Goal: Information Seeking & Learning: Find specific fact

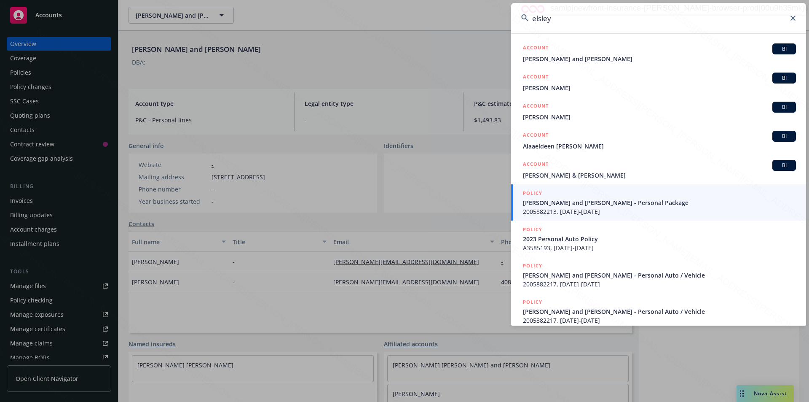
drag, startPoint x: 555, startPoint y: 17, endPoint x: 520, endPoint y: 17, distance: 34.6
click at [520, 17] on input "elsley" at bounding box center [658, 18] width 295 height 30
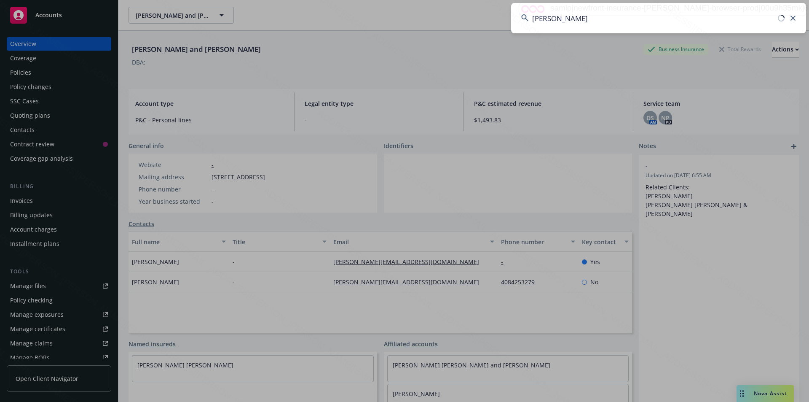
type input "mary olsen"
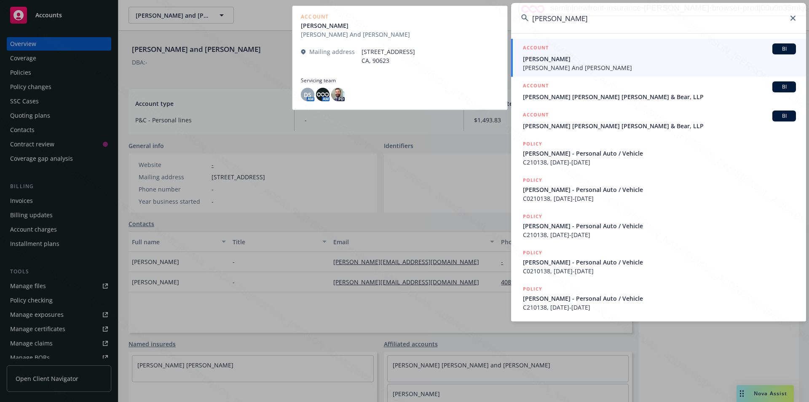
click at [555, 68] on span "Gary And Sherrie Paepke" at bounding box center [659, 67] width 273 height 9
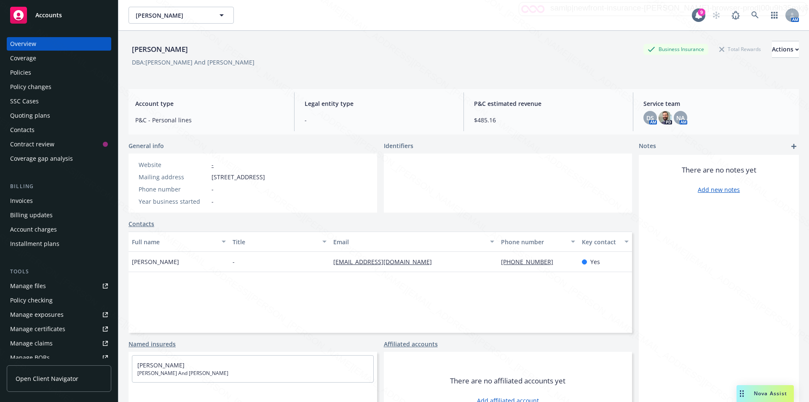
click at [25, 72] on div "Policies" at bounding box center [20, 72] width 21 height 13
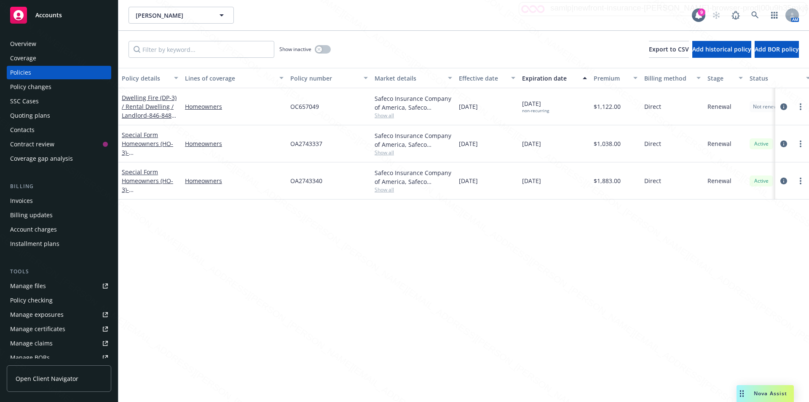
drag, startPoint x: 499, startPoint y: 144, endPoint x: 450, endPoint y: 140, distance: 49.0
click at [450, 140] on div "Special Form Homeowners (HO-3) - 398 N Monterey RD Palm Springs CA 92262 Homeow…" at bounding box center [524, 143] width 813 height 37
drag, startPoint x: 324, startPoint y: 143, endPoint x: 294, endPoint y: 142, distance: 30.4
click at [292, 142] on div "OA2743337" at bounding box center [329, 143] width 84 height 37
copy span "OA2743337"
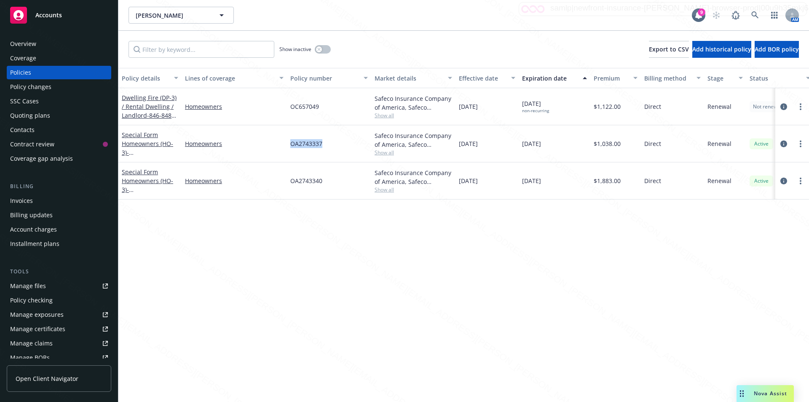
drag, startPoint x: 328, startPoint y: 144, endPoint x: 290, endPoint y: 143, distance: 38.0
click at [290, 143] on div "OA2743337" at bounding box center [329, 143] width 84 height 37
copy span "OA2743337"
drag, startPoint x: 335, startPoint y: 145, endPoint x: 282, endPoint y: 141, distance: 53.7
click at [282, 141] on div "Special Form Homeowners (HO-3) - 398 N Monterey RD Palm Springs CA 92262 Homeow…" at bounding box center [524, 143] width 813 height 37
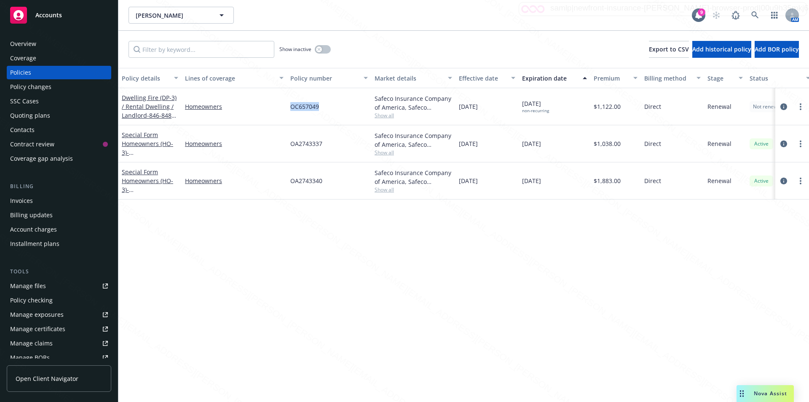
drag, startPoint x: 322, startPoint y: 110, endPoint x: 290, endPoint y: 105, distance: 33.1
click at [290, 105] on div "OC657049" at bounding box center [329, 106] width 84 height 37
copy span "OC657049"
click at [754, 13] on icon at bounding box center [756, 15] width 8 height 8
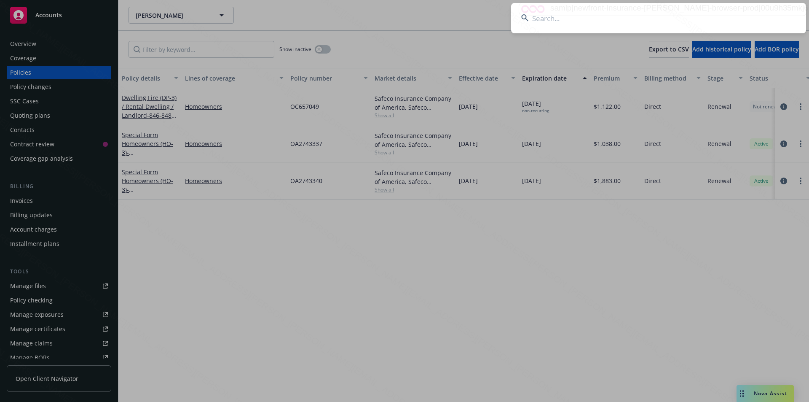
click at [574, 19] on input at bounding box center [658, 18] width 295 height 30
type input "[PERSON_NAME]"
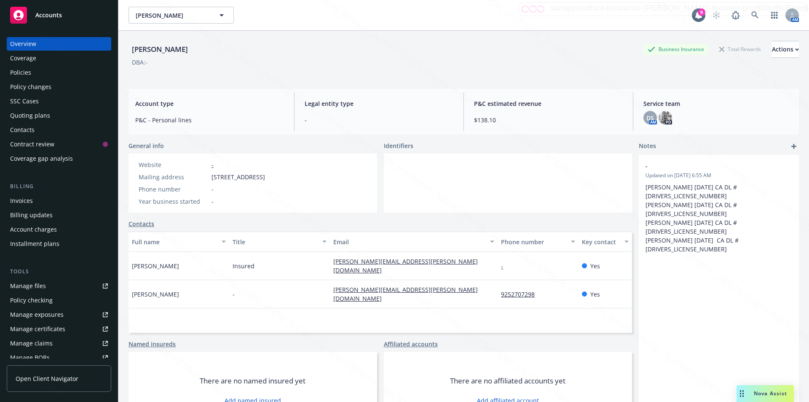
click at [28, 68] on div "Policies" at bounding box center [20, 72] width 21 height 13
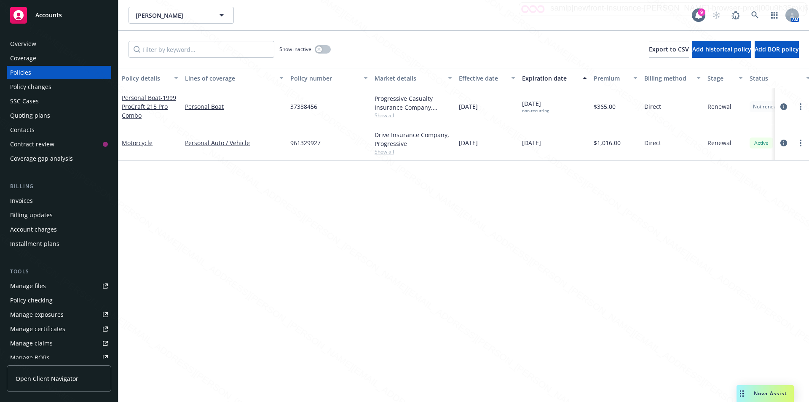
click at [318, 225] on div "Policy details Lines of coverage Policy number Market details Effective date Ex…" at bounding box center [463, 235] width 691 height 334
click at [26, 309] on div "Manage exposures" at bounding box center [37, 314] width 54 height 13
drag, startPoint x: 322, startPoint y: 144, endPoint x: 288, endPoint y: 147, distance: 34.2
click at [287, 147] on div "961329927" at bounding box center [329, 142] width 84 height 35
copy span "961329927"
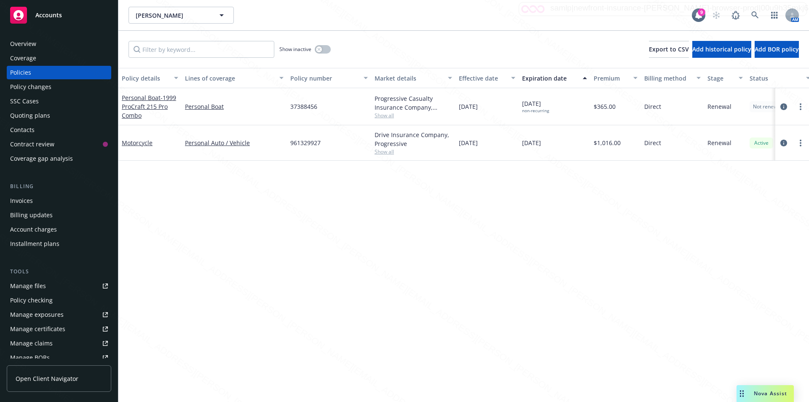
click at [20, 40] on div "Overview" at bounding box center [23, 43] width 26 height 13
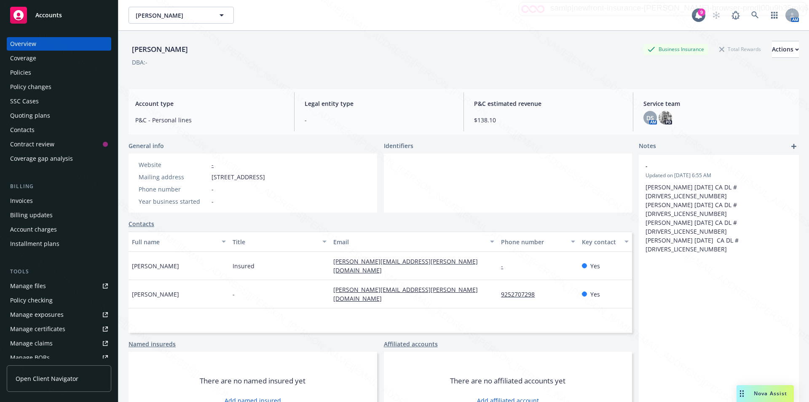
drag, startPoint x: 324, startPoint y: 265, endPoint x: 417, endPoint y: 264, distance: 93.2
click at [417, 264] on div "Paul Lankford Insured paul@lankford-moreno.com - Yes" at bounding box center [381, 266] width 504 height 28
drag, startPoint x: 540, startPoint y: 282, endPoint x: 492, endPoint y: 281, distance: 48.5
click at [492, 281] on div "Paula Moreno - paula@lankford-moreno.com 9252707298 Yes" at bounding box center [381, 294] width 504 height 28
copy div "9252707298"
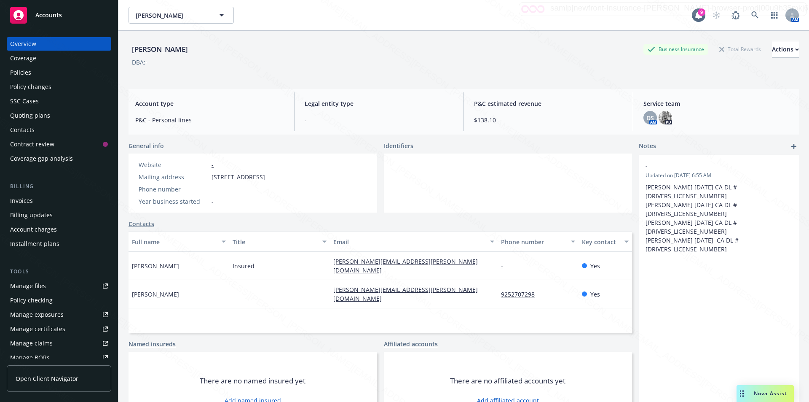
drag, startPoint x: 326, startPoint y: 177, endPoint x: 306, endPoint y: 178, distance: 20.2
click at [268, 178] on div "Mailing address 2230 Lariat Ln , Walnut Creek, CA, 94596" at bounding box center [201, 176] width 133 height 9
copy span "94596"
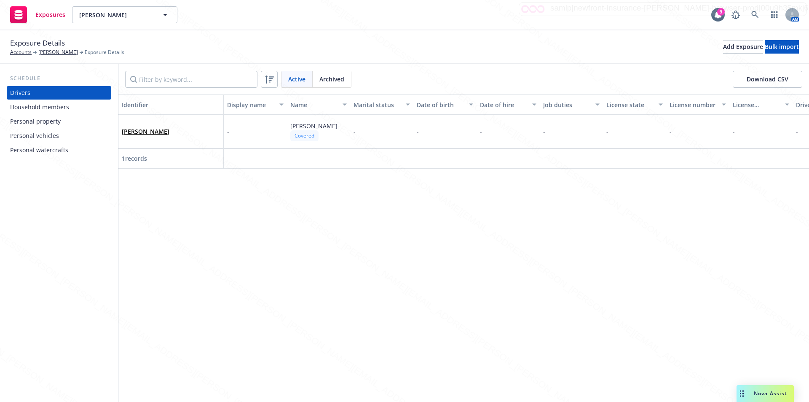
click at [38, 108] on div "Household members" at bounding box center [39, 106] width 59 height 13
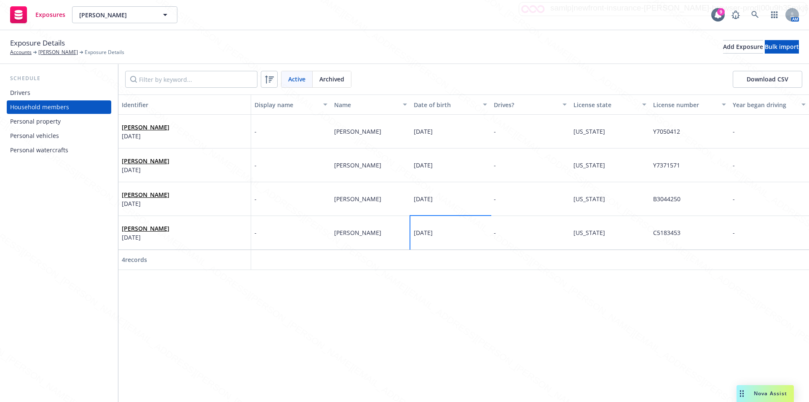
drag, startPoint x: 448, startPoint y: 234, endPoint x: 413, endPoint y: 230, distance: 36.0
click at [413, 230] on div "[DATE]" at bounding box center [451, 233] width 80 height 34
copy span "[DATE]"
drag, startPoint x: 682, startPoint y: 236, endPoint x: 654, endPoint y: 231, distance: 28.2
click at [654, 231] on div "C5183453" at bounding box center [690, 233] width 80 height 34
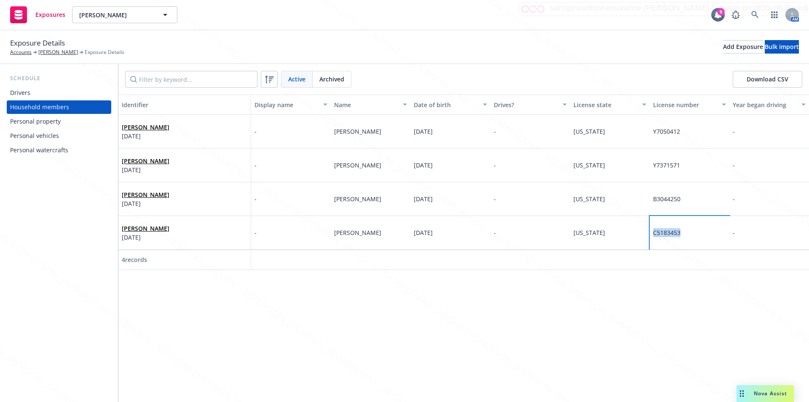
copy span "C5183453"
drag, startPoint x: 453, startPoint y: 202, endPoint x: 416, endPoint y: 196, distance: 38.1
click at [416, 196] on div "[DATE]" at bounding box center [451, 199] width 80 height 34
copy span "[DATE]"
drag, startPoint x: 686, startPoint y: 204, endPoint x: 651, endPoint y: 197, distance: 35.2
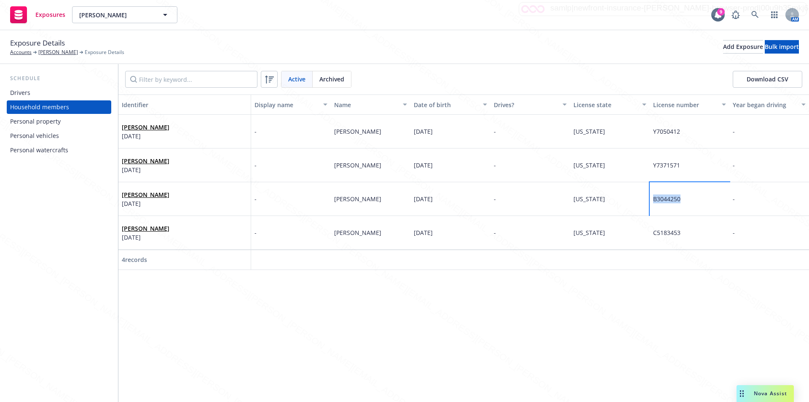
click at [651, 197] on div "B3044250" at bounding box center [690, 199] width 80 height 34
copy span "B3044250"
